Goal: Check status: Check status

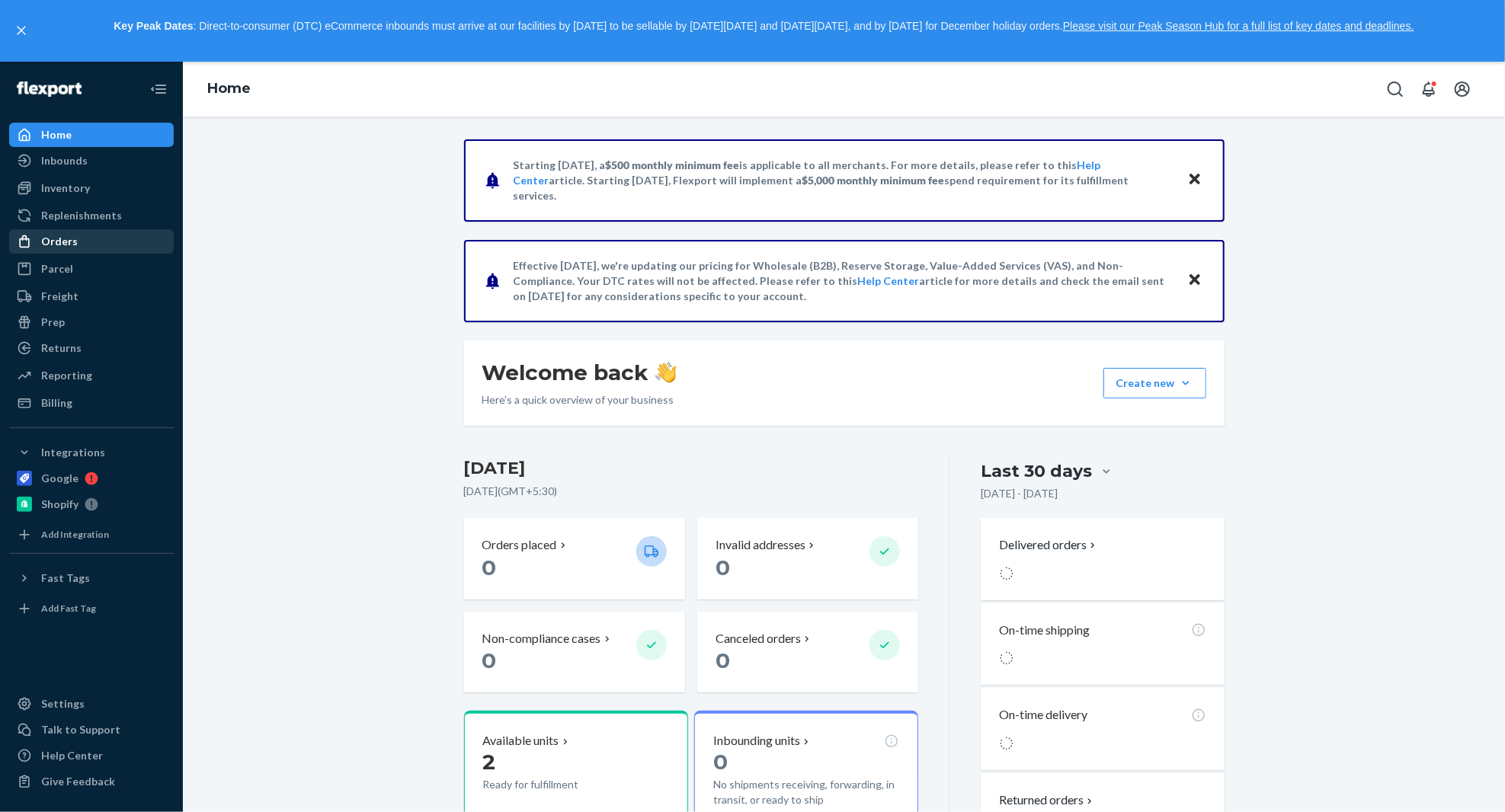
click at [72, 236] on div "Orders" at bounding box center [59, 242] width 36 height 15
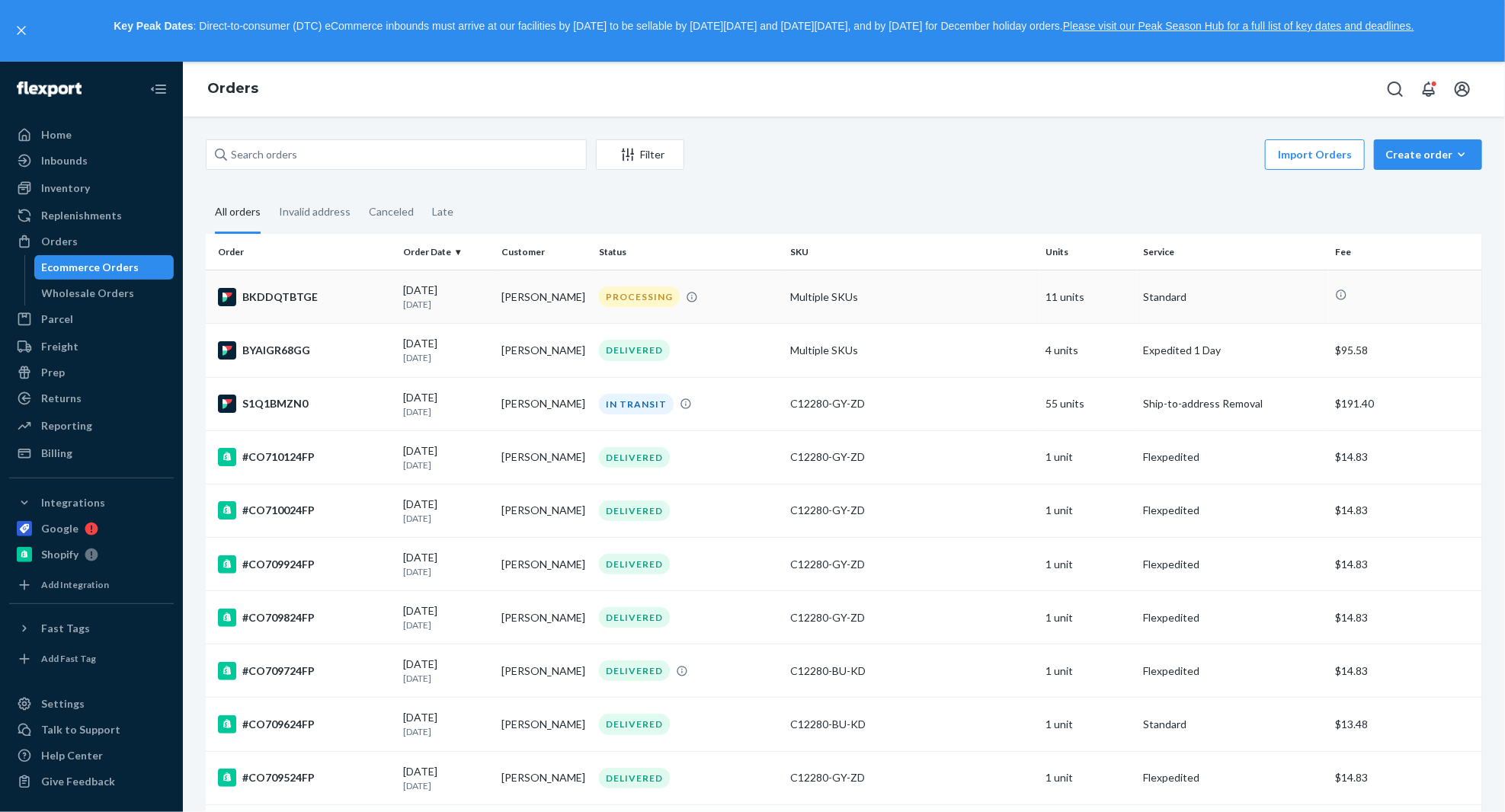
click at [448, 295] on div "[DATE] [DATE]" at bounding box center [446, 297] width 85 height 28
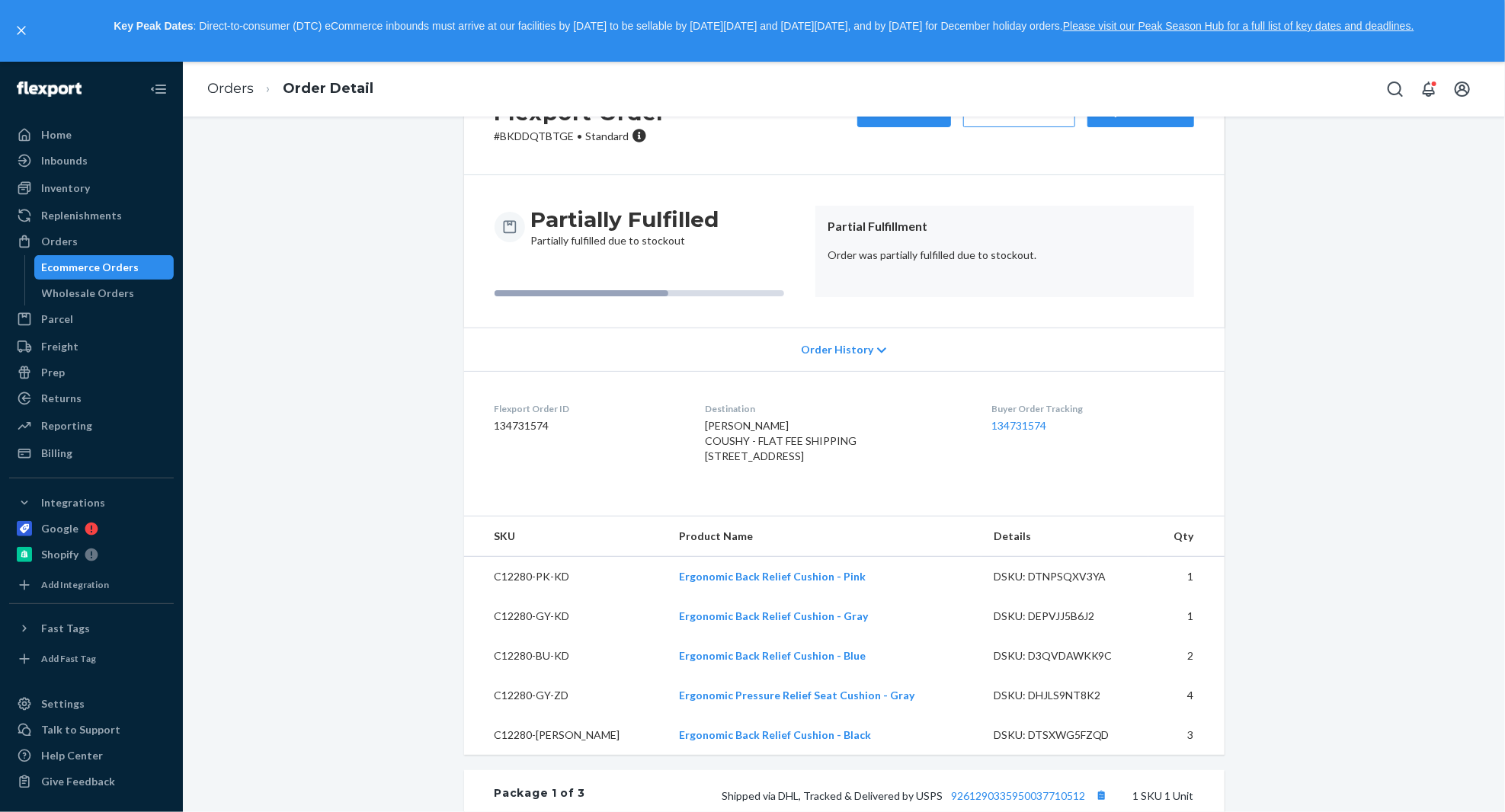
scroll to position [74, 0]
click at [830, 345] on span "Order History" at bounding box center [836, 348] width 72 height 15
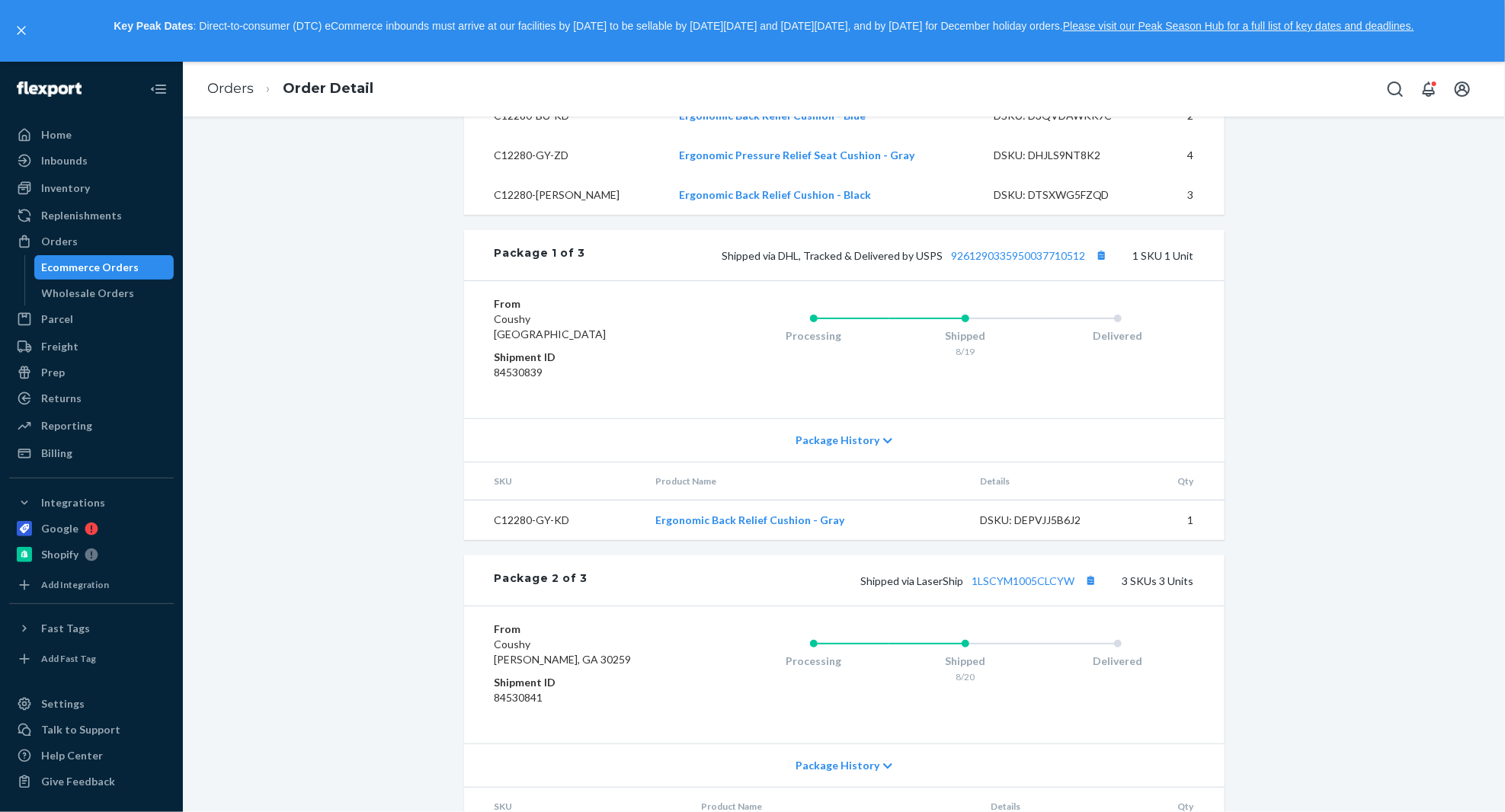
scroll to position [1099, 0]
click at [1040, 263] on link "9261290335950037710512" at bounding box center [1018, 256] width 134 height 13
click at [1093, 267] on button "Copy tracking number" at bounding box center [1102, 257] width 20 height 20
click at [1087, 592] on button "Copy tracking number" at bounding box center [1091, 582] width 20 height 20
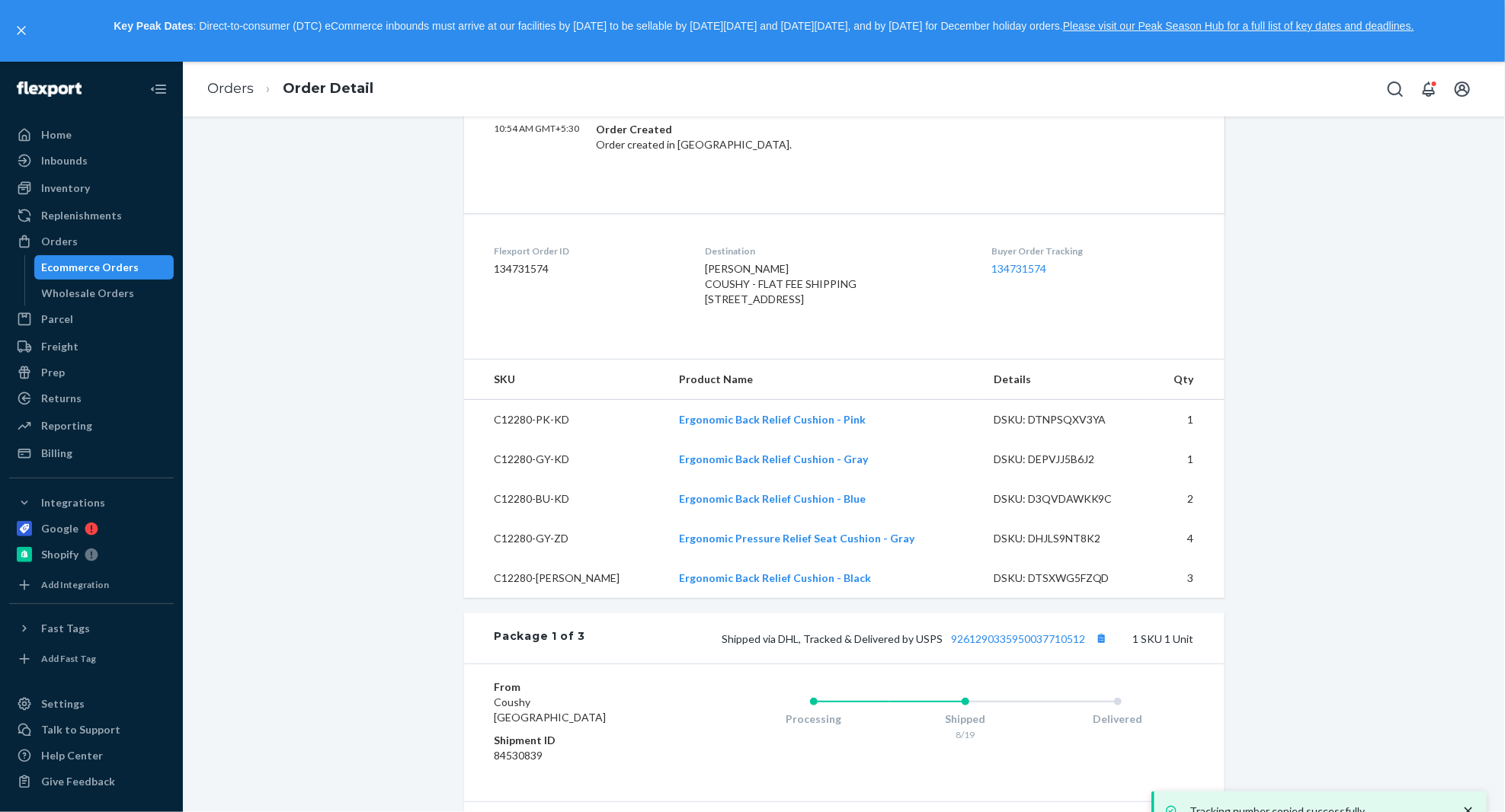
scroll to position [717, 0]
click at [1018, 263] on link "134731574" at bounding box center [1018, 267] width 55 height 13
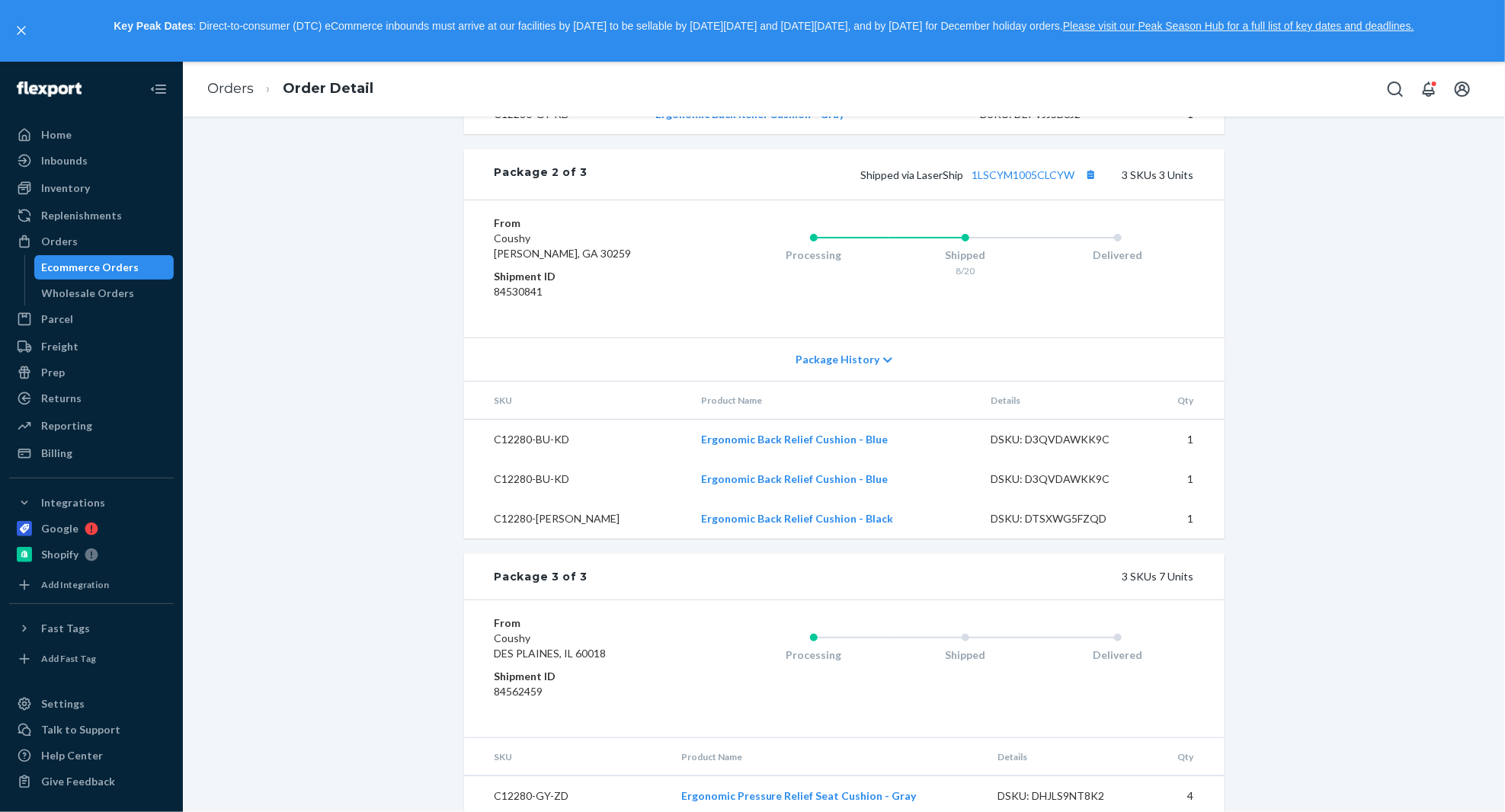
scroll to position [1632, 0]
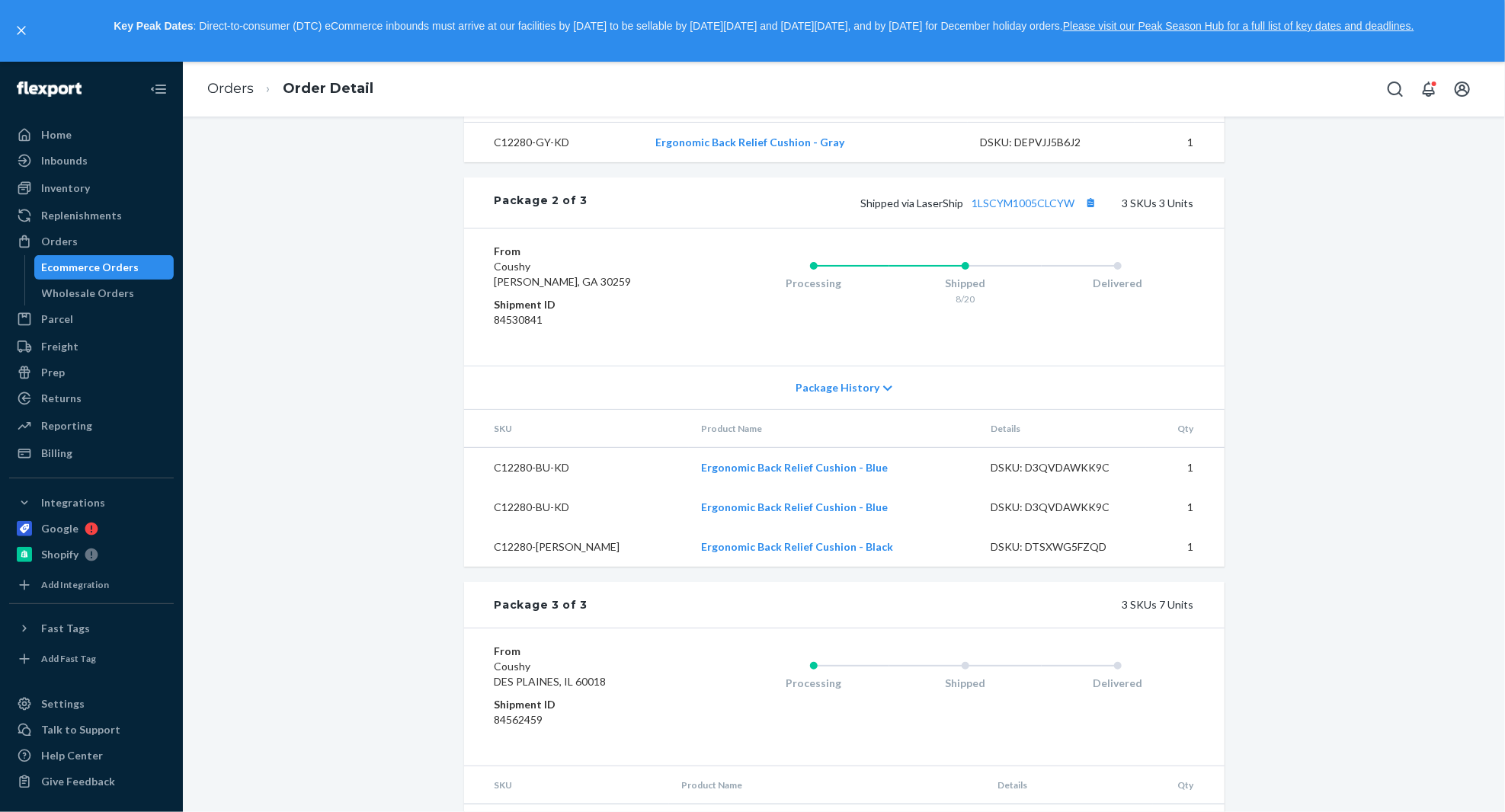
scroll to position [1479, 0]
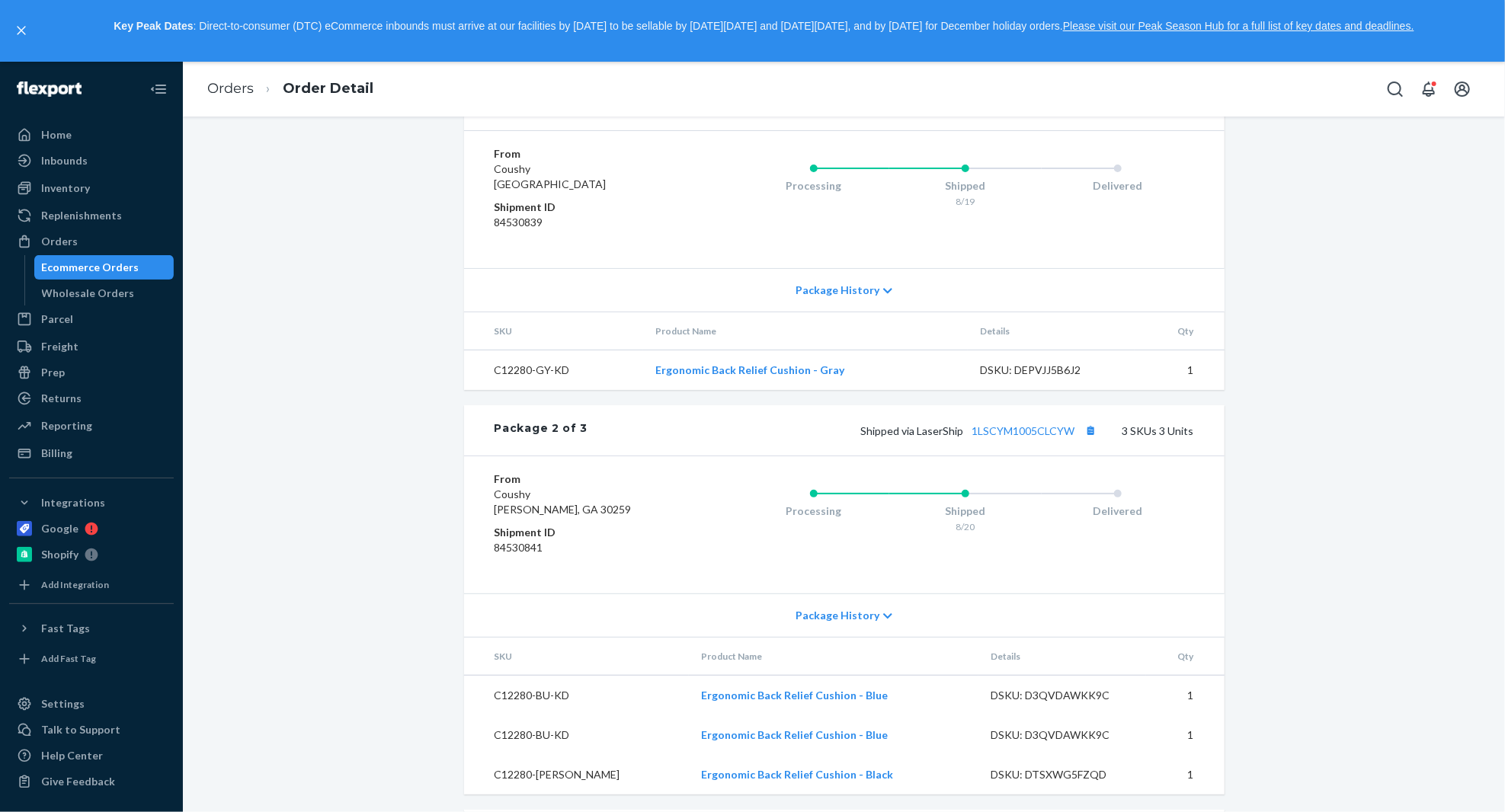
scroll to position [1251, 0]
click at [849, 297] on span "Package History" at bounding box center [837, 290] width 84 height 15
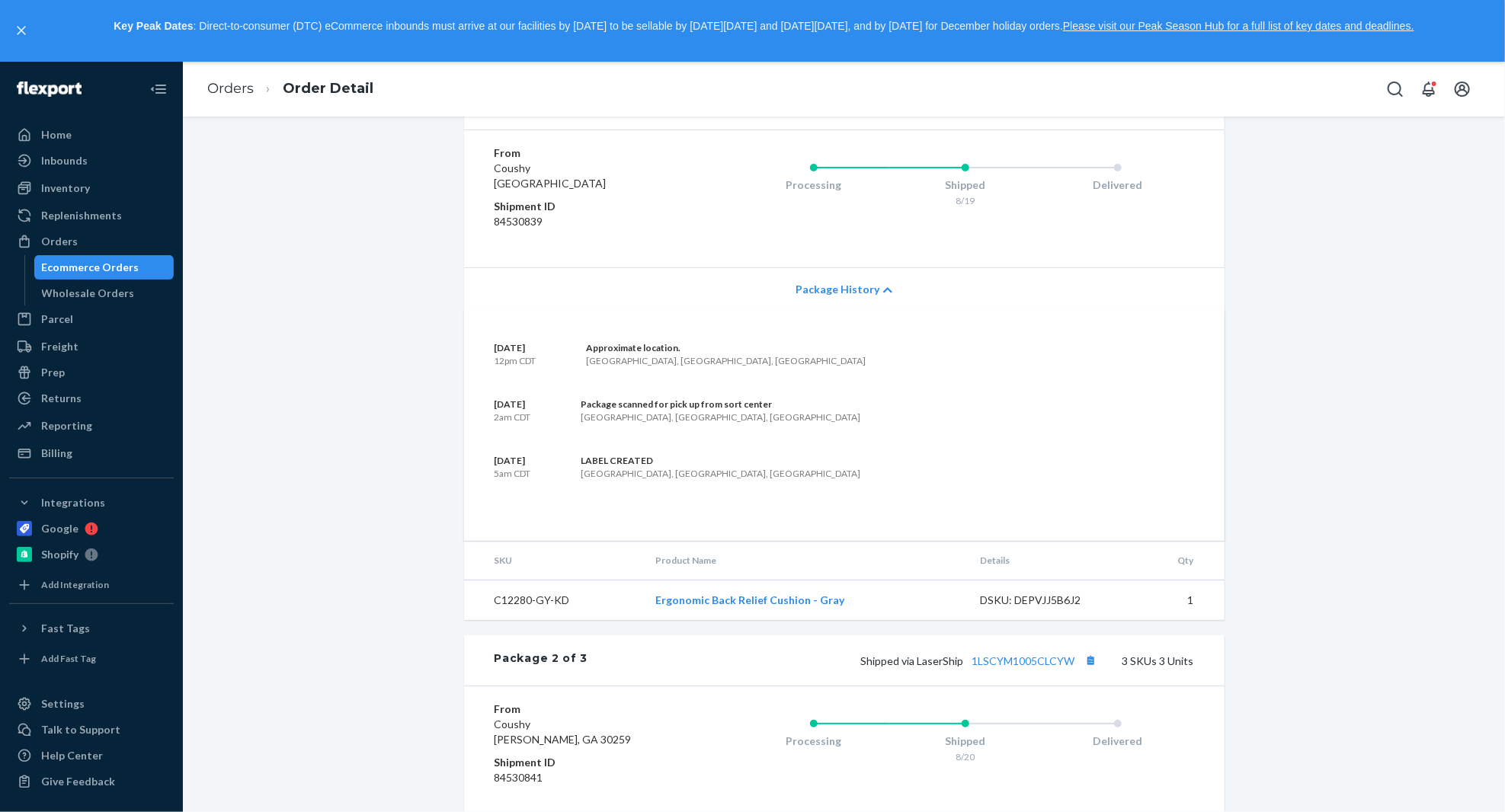
click at [849, 297] on span "Package History" at bounding box center [837, 290] width 84 height 15
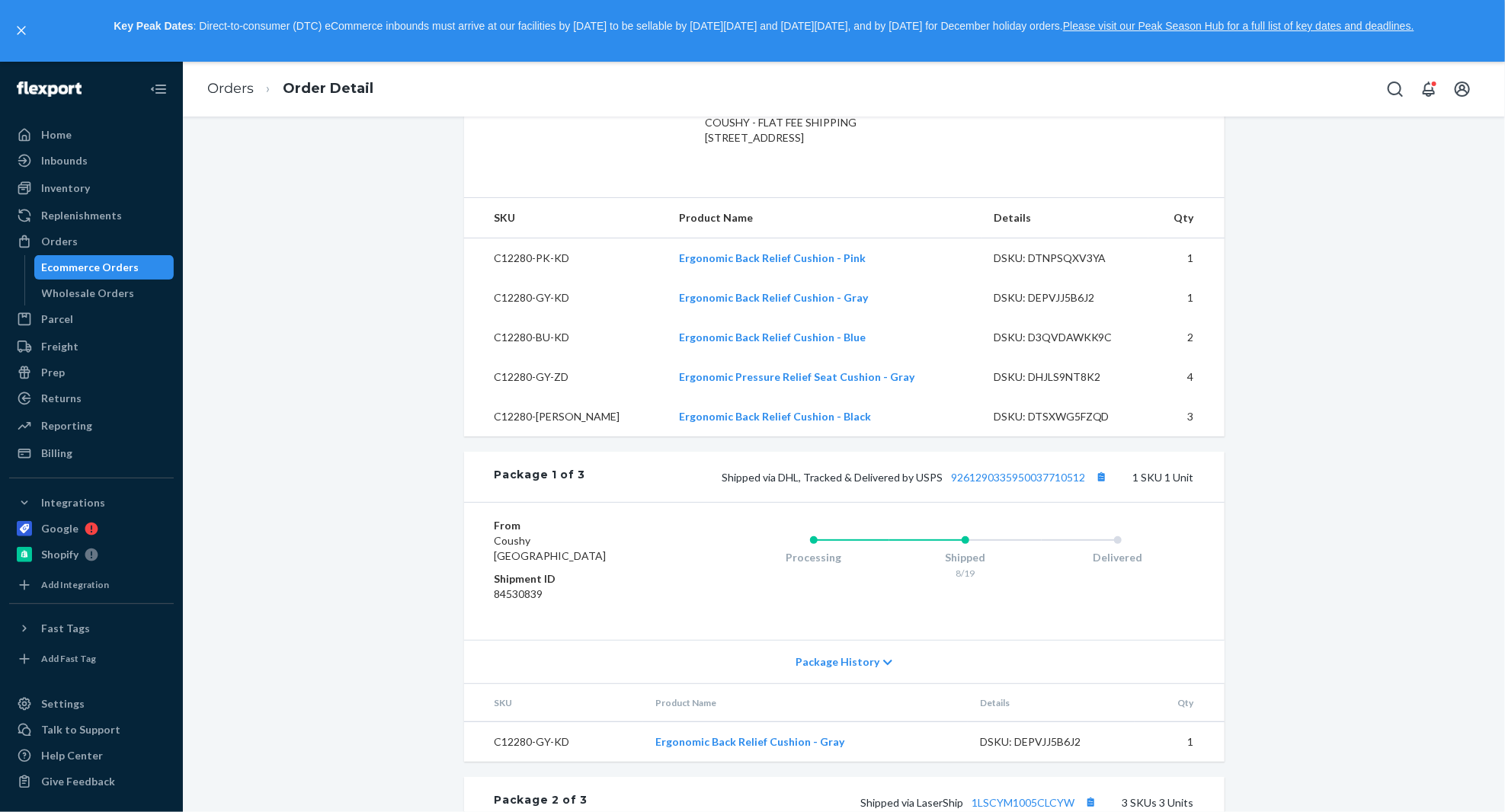
scroll to position [879, 0]
